Goal: Complete application form

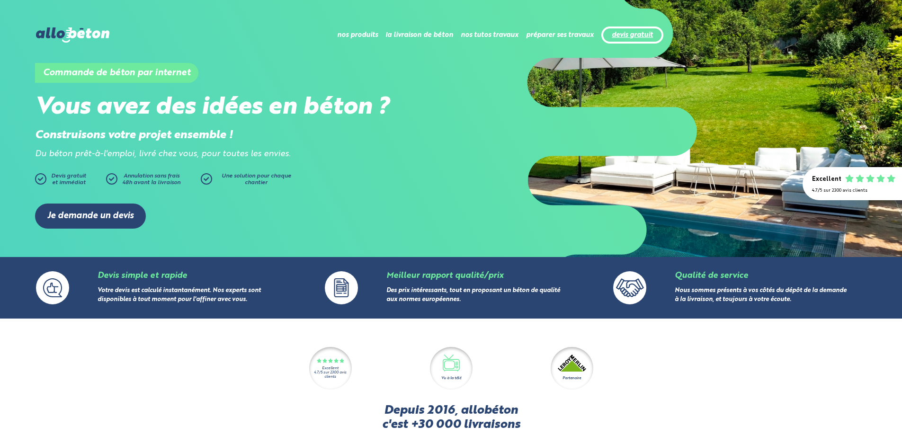
click at [623, 31] on link "devis gratuit" at bounding box center [632, 35] width 41 height 8
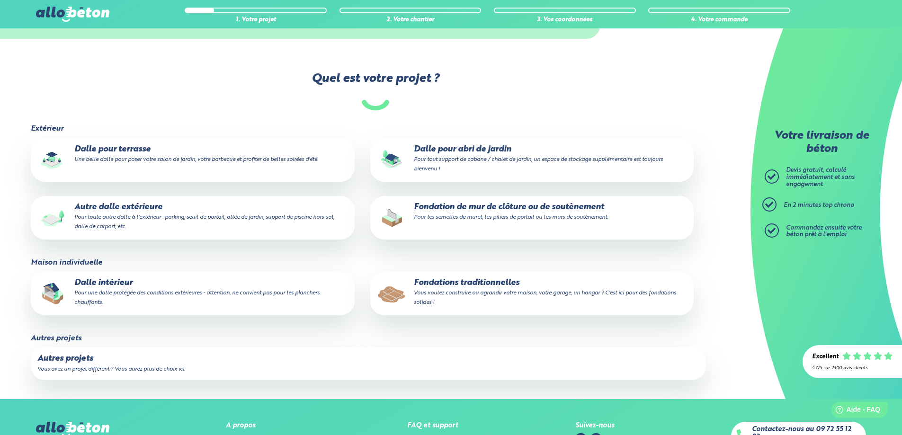
scroll to position [129, 0]
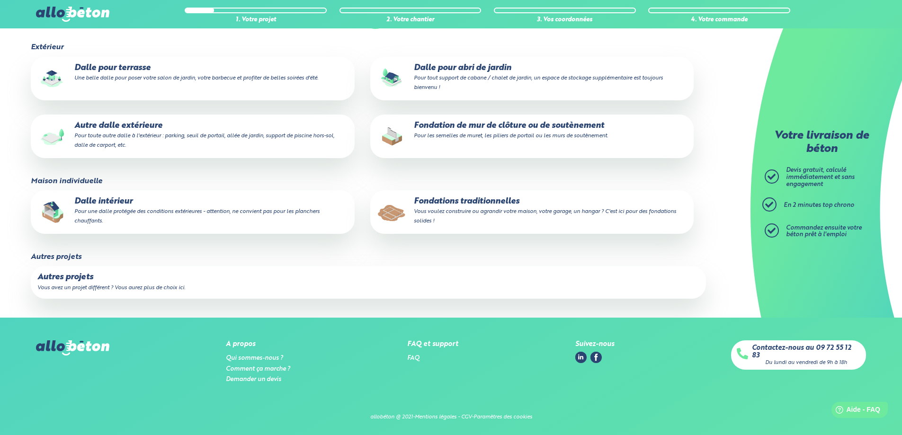
click at [176, 210] on small "Pour une dalle protégée des conditions extérieures - attention, ne convient pas…" at bounding box center [196, 216] width 245 height 15
click at [0, 0] on input "Dalle intérieur Pour une dalle protégée des conditions extérieures - attention,…" at bounding box center [0, 0] width 0 height 0
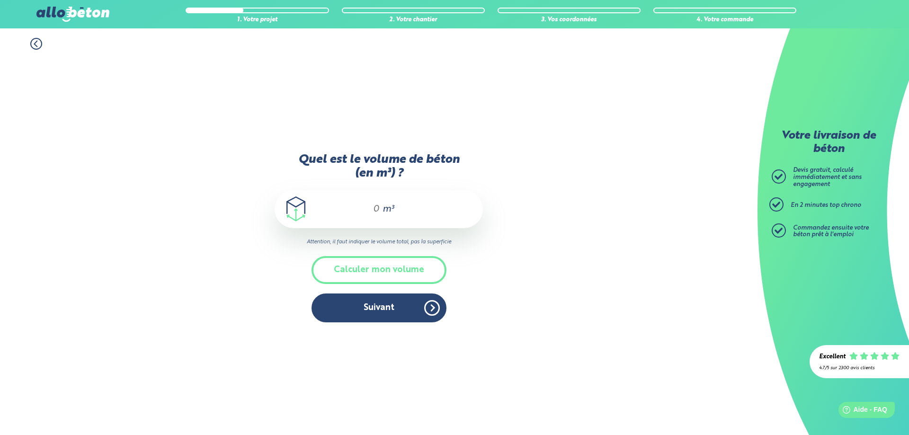
click at [380, 207] on div "m³" at bounding box center [379, 209] width 208 height 38
drag, startPoint x: 380, startPoint y: 207, endPoint x: 302, endPoint y: 205, distance: 78.6
click at [302, 205] on div "m³" at bounding box center [379, 209] width 208 height 38
type input "6"
type input "2"
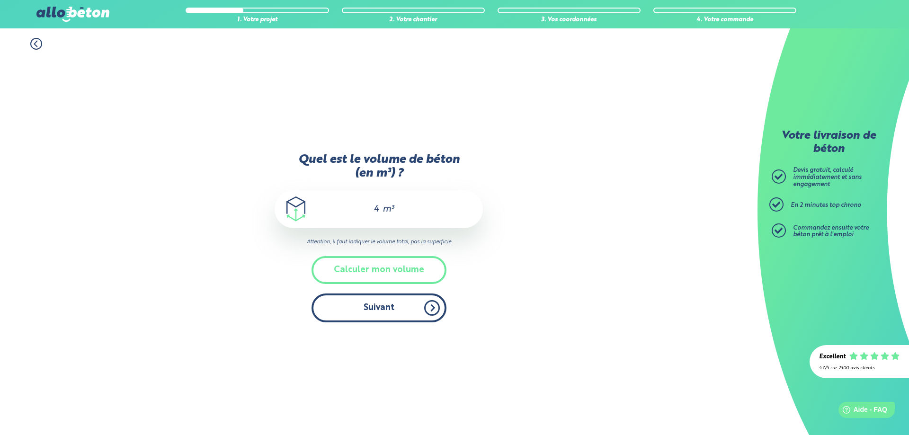
type input "4"
click at [390, 306] on button "Suivant" at bounding box center [379, 308] width 135 height 29
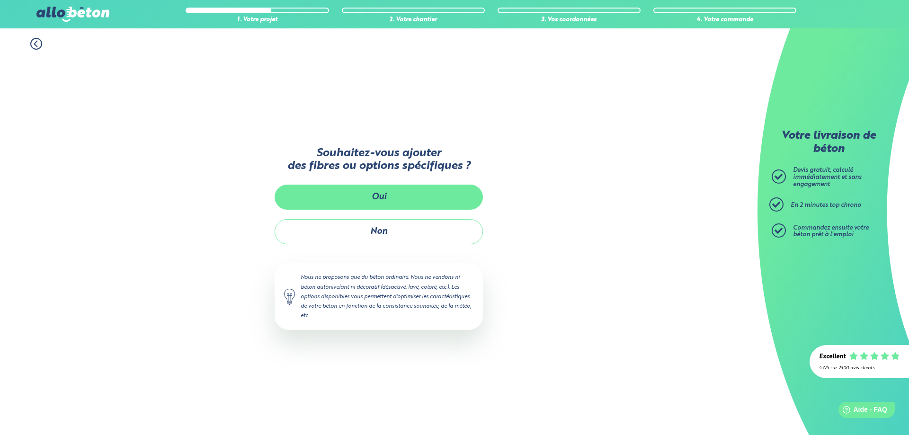
click at [386, 193] on button "Oui" at bounding box center [379, 197] width 208 height 25
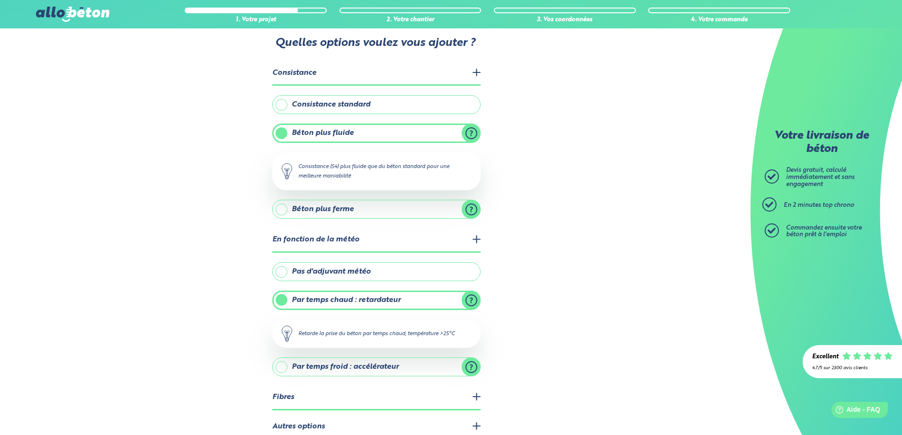
scroll to position [71, 0]
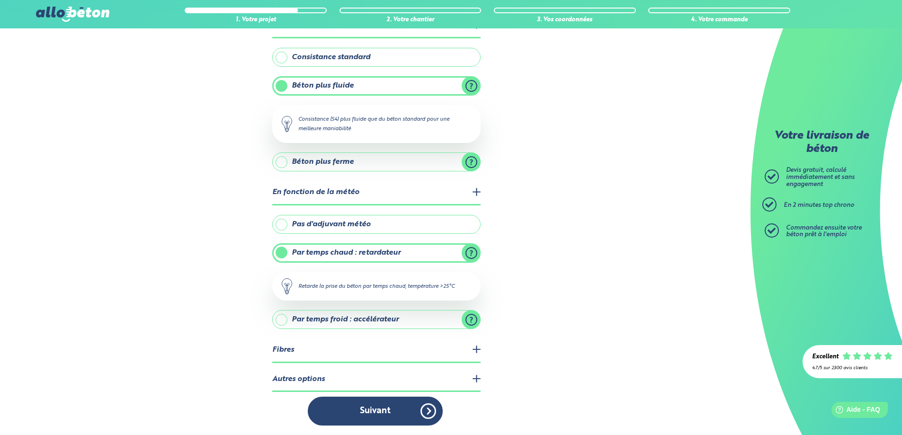
click at [399, 376] on legend "Autres options" at bounding box center [376, 380] width 208 height 24
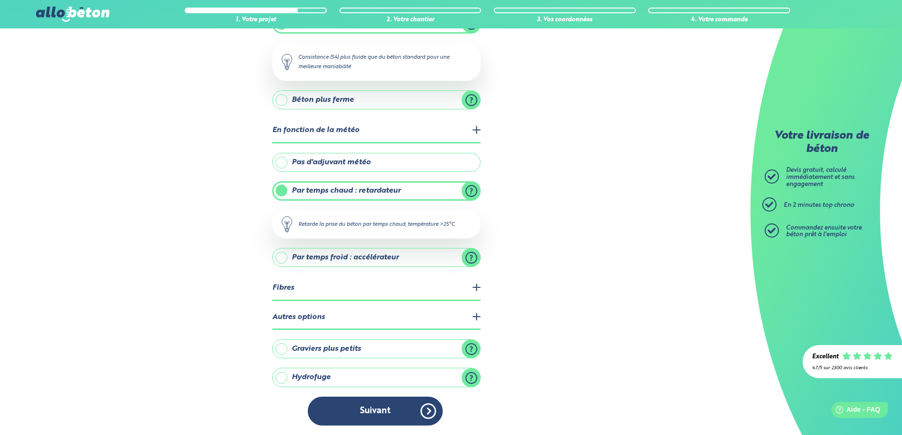
scroll to position [0, 0]
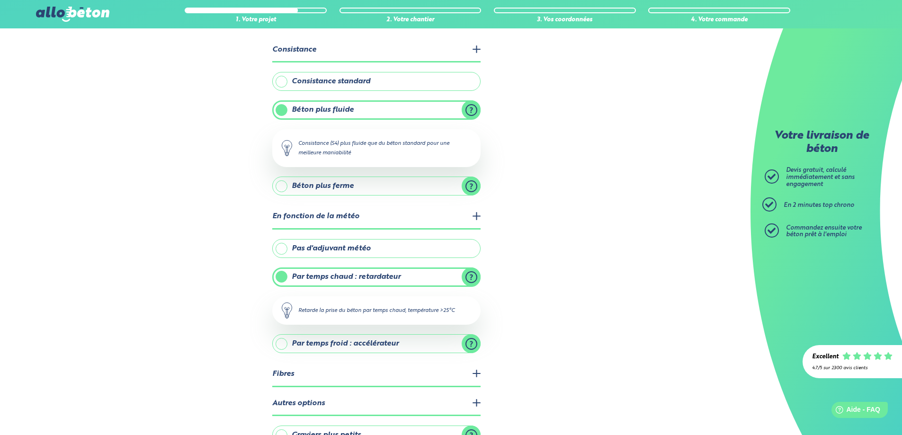
click at [383, 374] on legend "Fibres" at bounding box center [376, 375] width 208 height 24
